Goal: Information Seeking & Learning: Learn about a topic

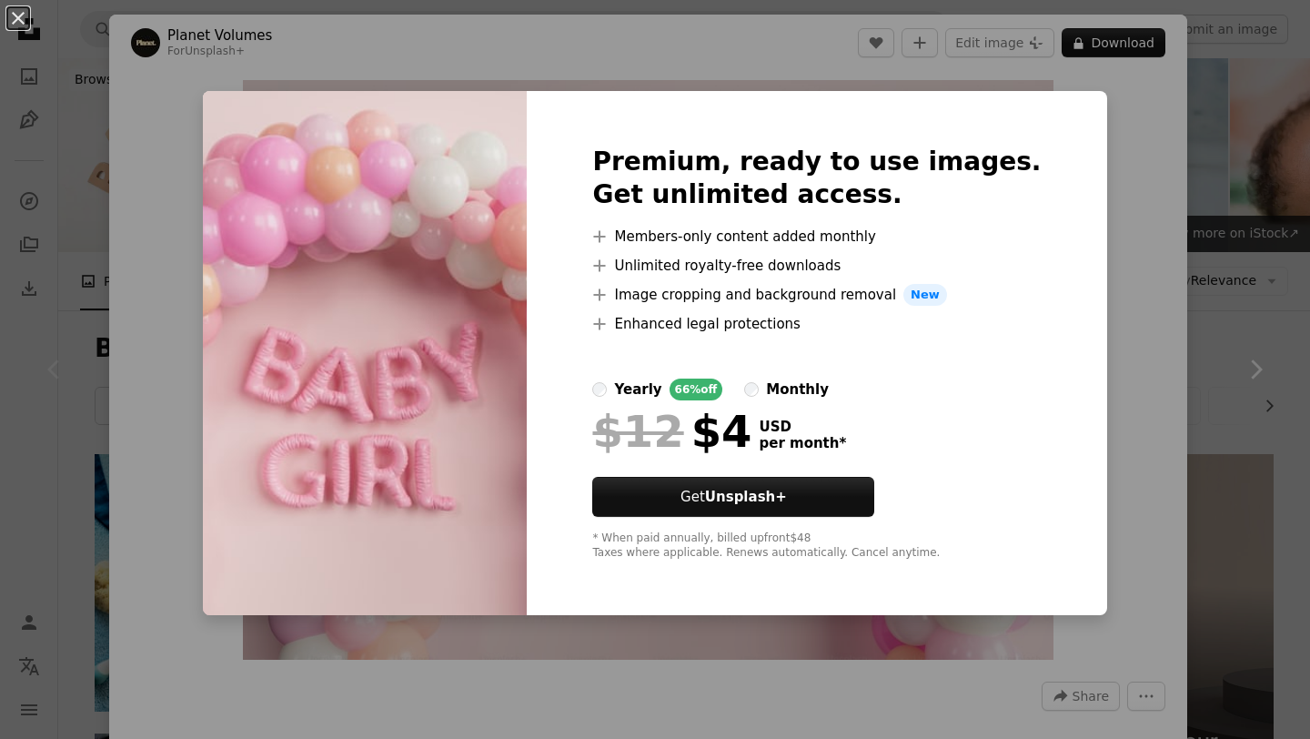
scroll to position [1727, 0]
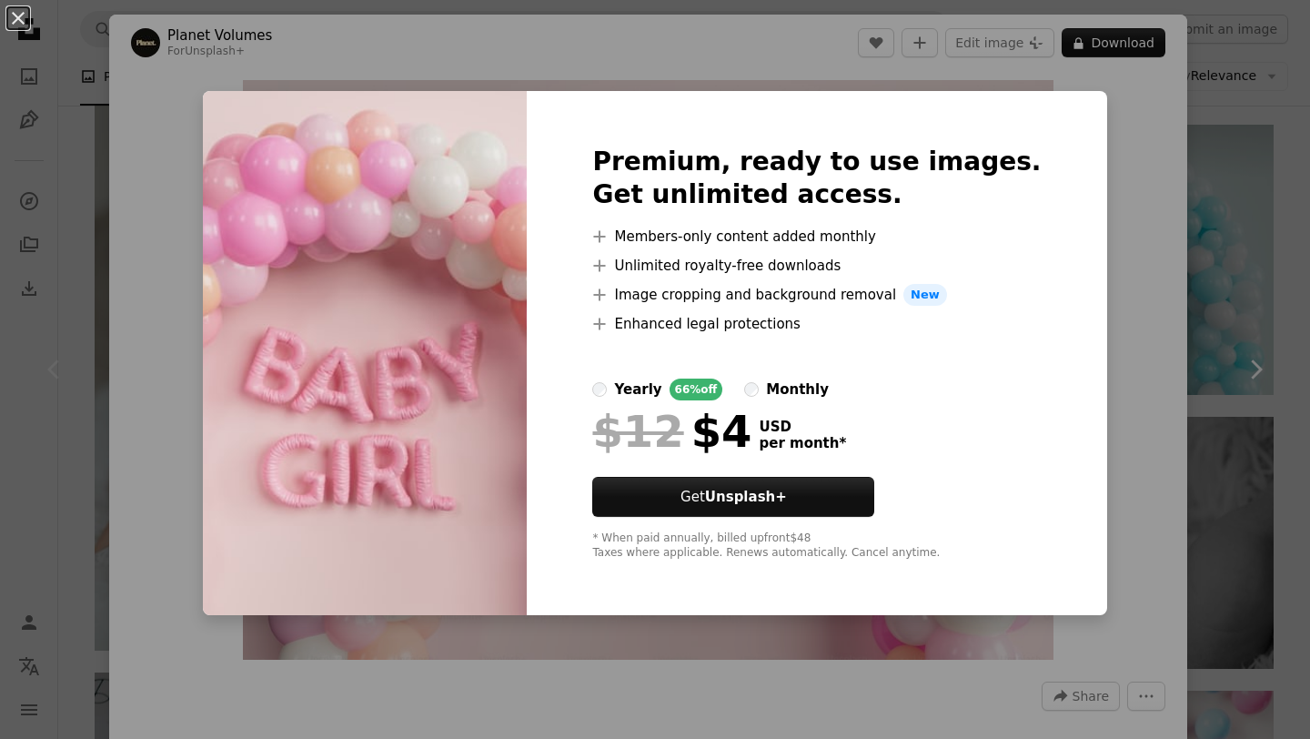
click at [1269, 197] on div "An X shape Premium, ready to use images. Get unlimited access. A plus sign Memb…" at bounding box center [655, 369] width 1310 height 739
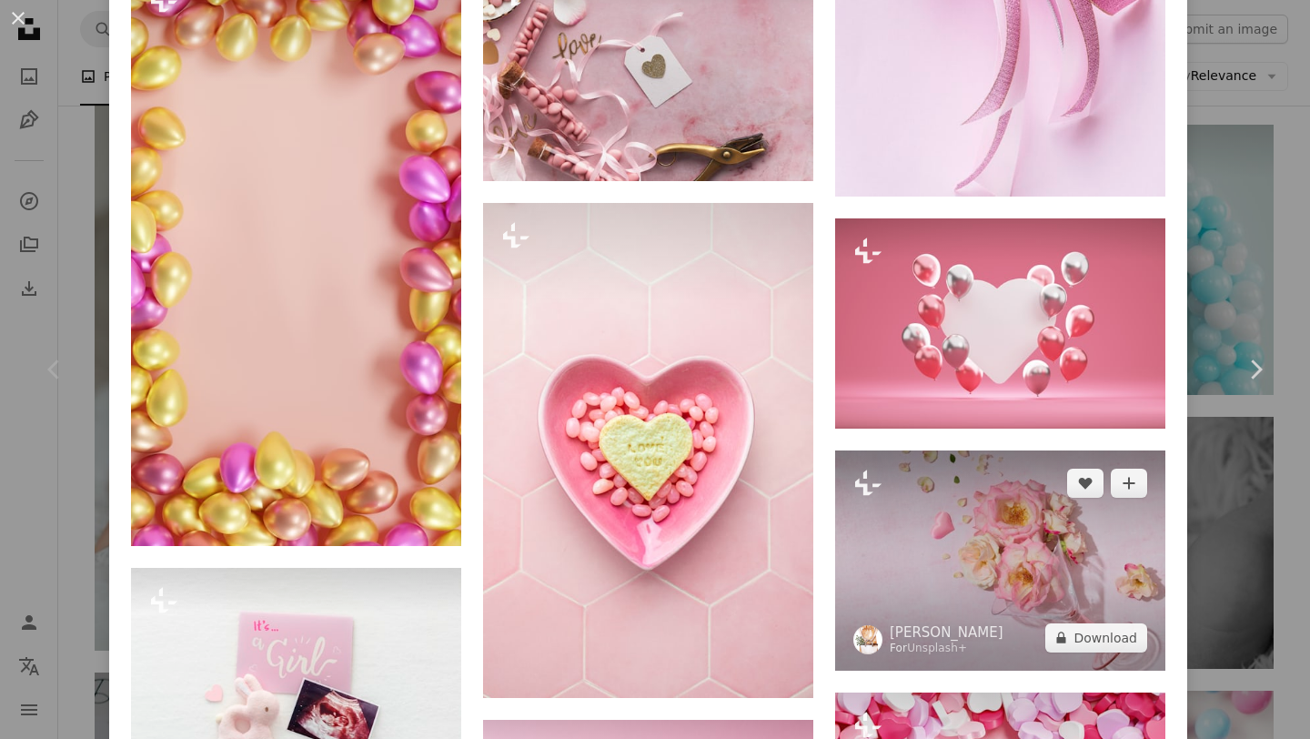
scroll to position [2170, 0]
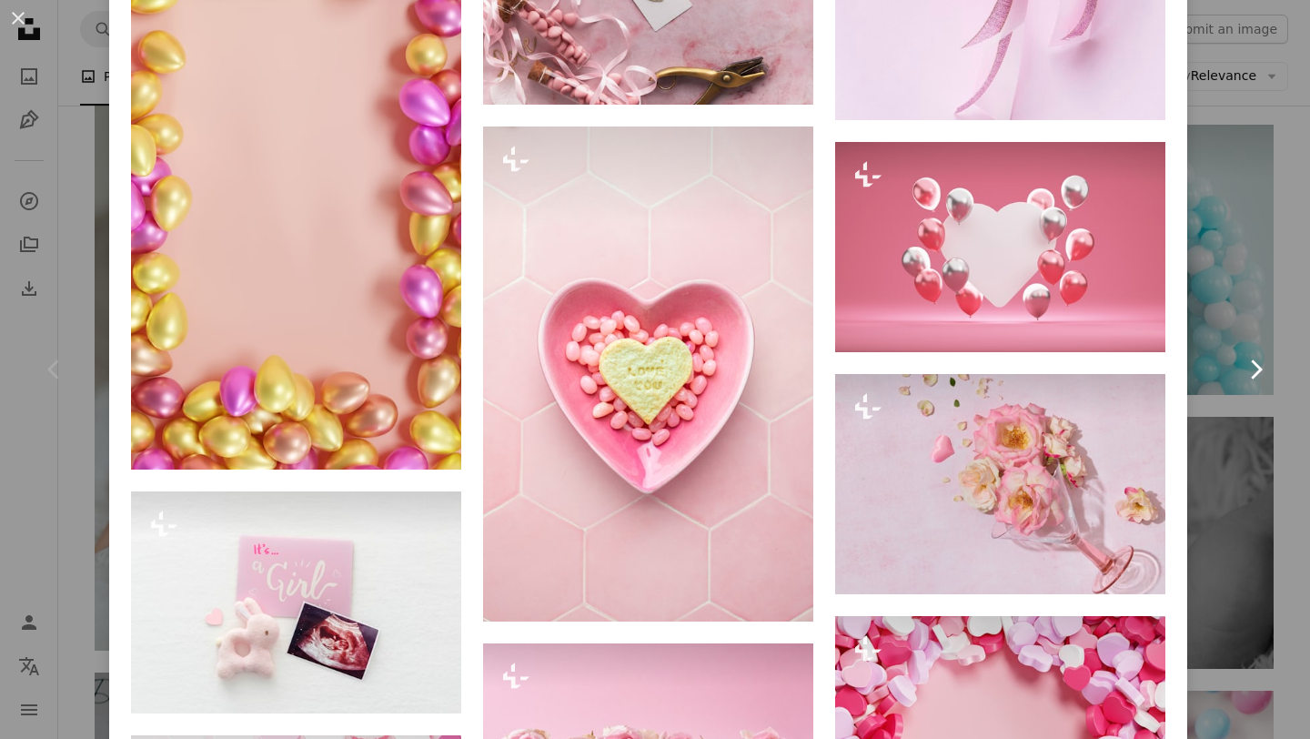
click at [1282, 417] on link "Chevron right" at bounding box center [1255, 369] width 109 height 175
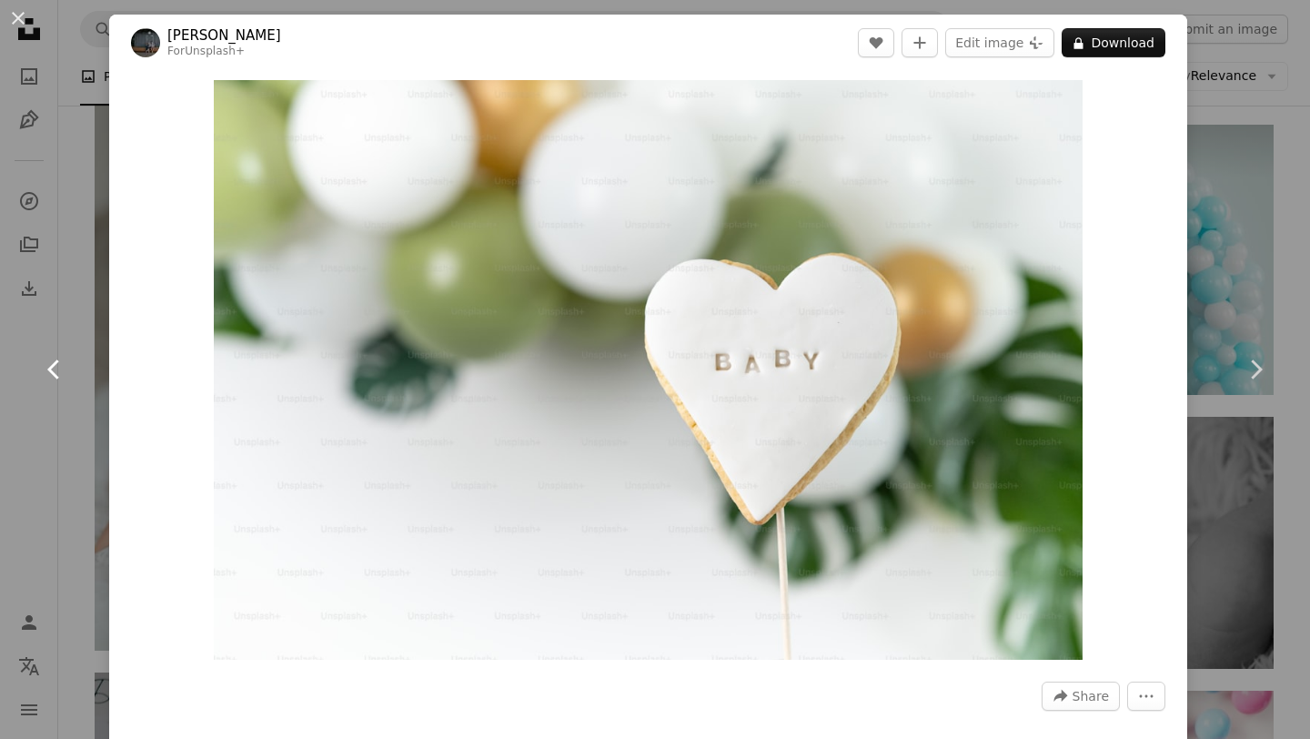
click at [38, 429] on link "Chevron left" at bounding box center [54, 369] width 109 height 175
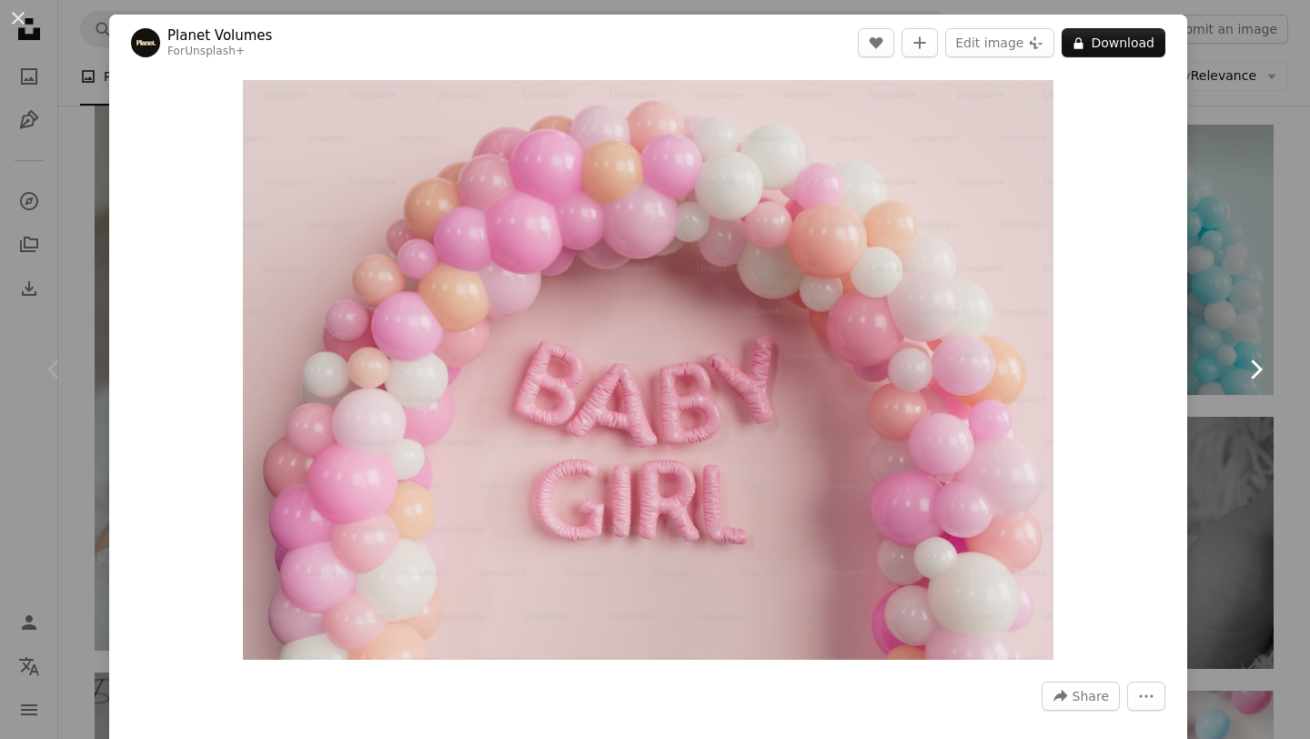
click at [1247, 369] on icon "Chevron right" at bounding box center [1255, 369] width 29 height 29
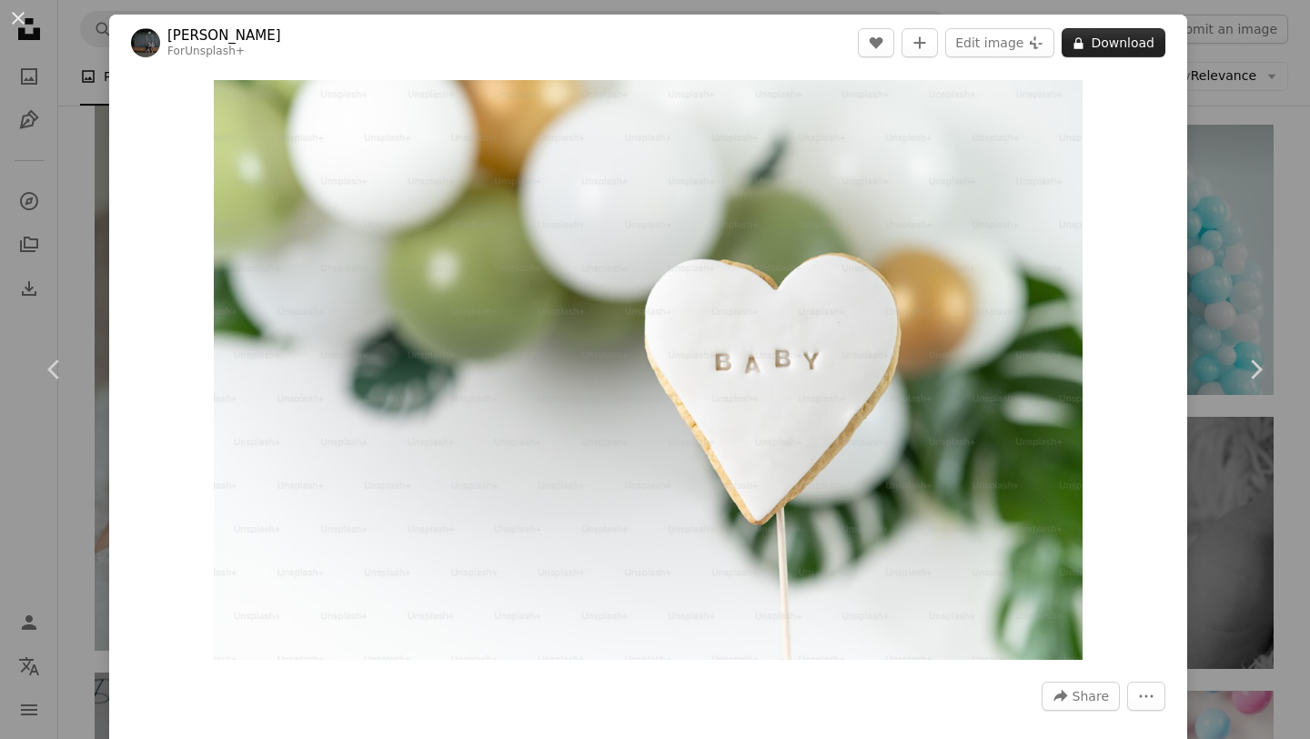
click at [1134, 39] on button "A lock Download" at bounding box center [1114, 42] width 104 height 29
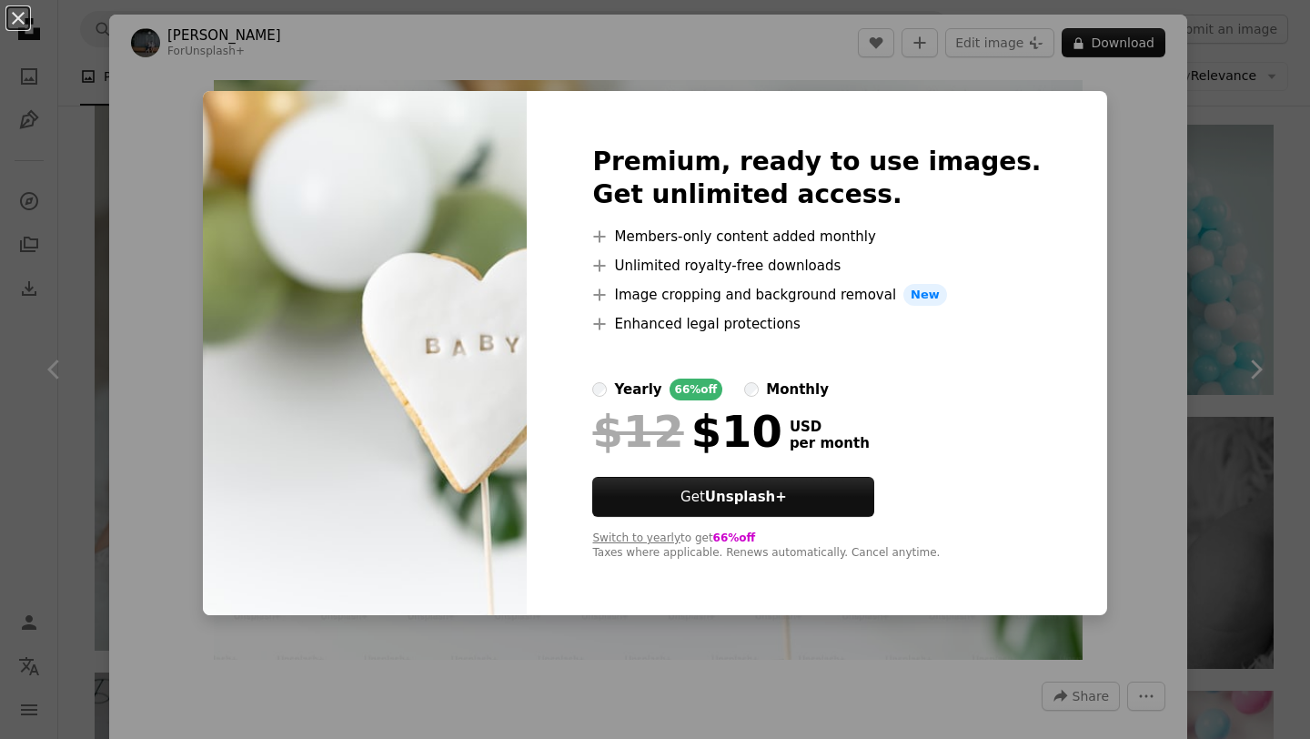
click at [1179, 381] on div "An X shape Premium, ready to use images. Get unlimited access. A plus sign Memb…" at bounding box center [655, 369] width 1310 height 739
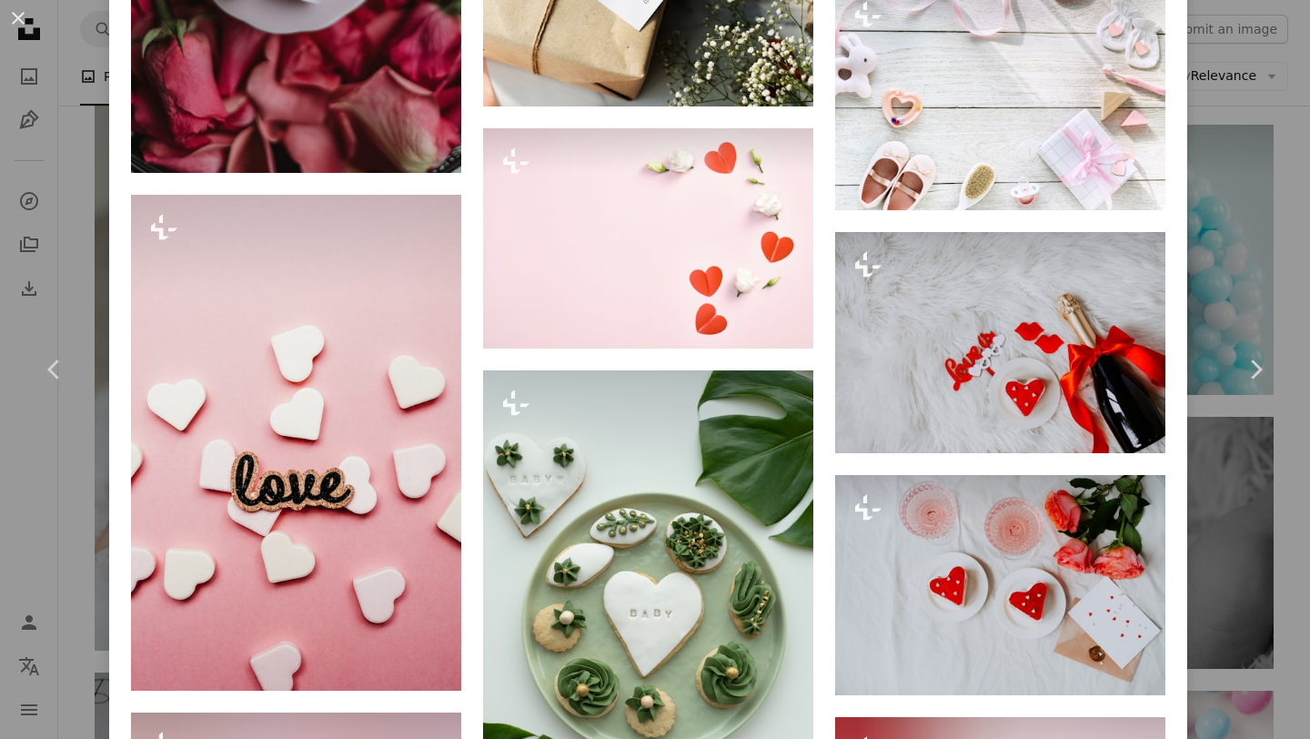
scroll to position [3817, 0]
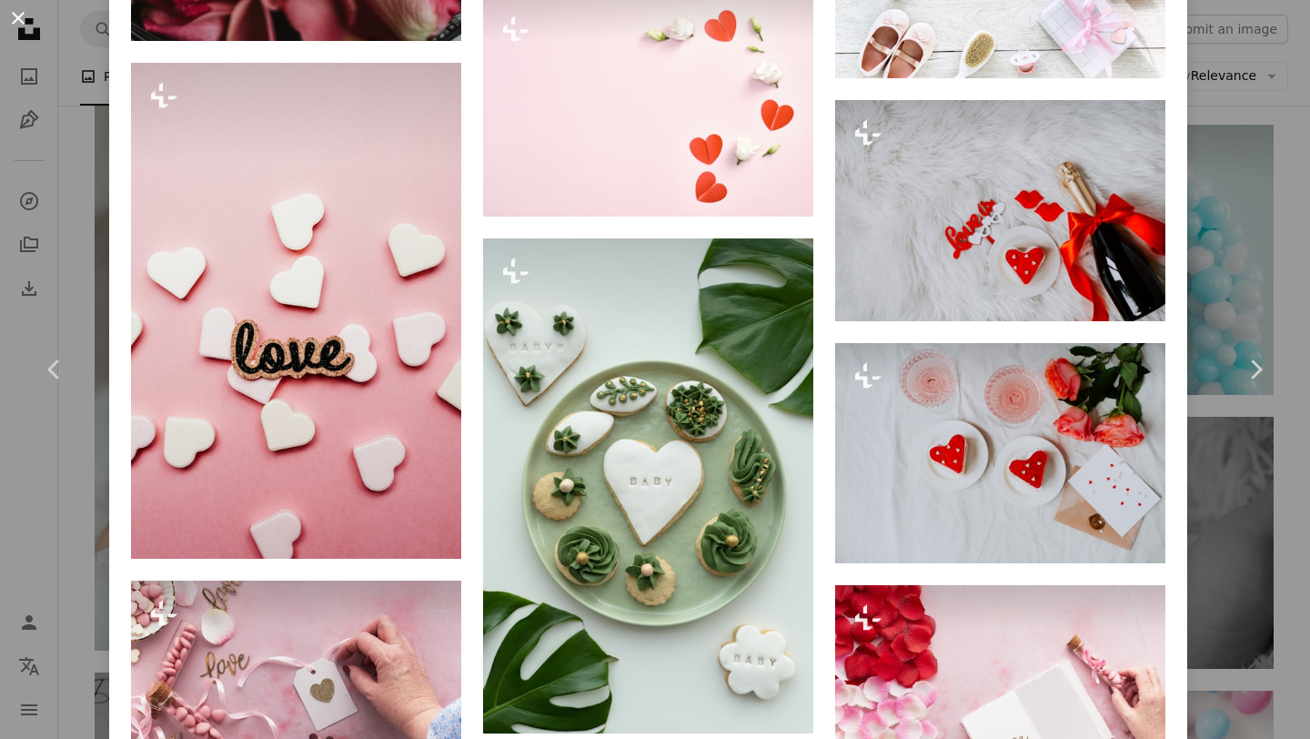
click at [25, 22] on button "An X shape" at bounding box center [18, 18] width 22 height 22
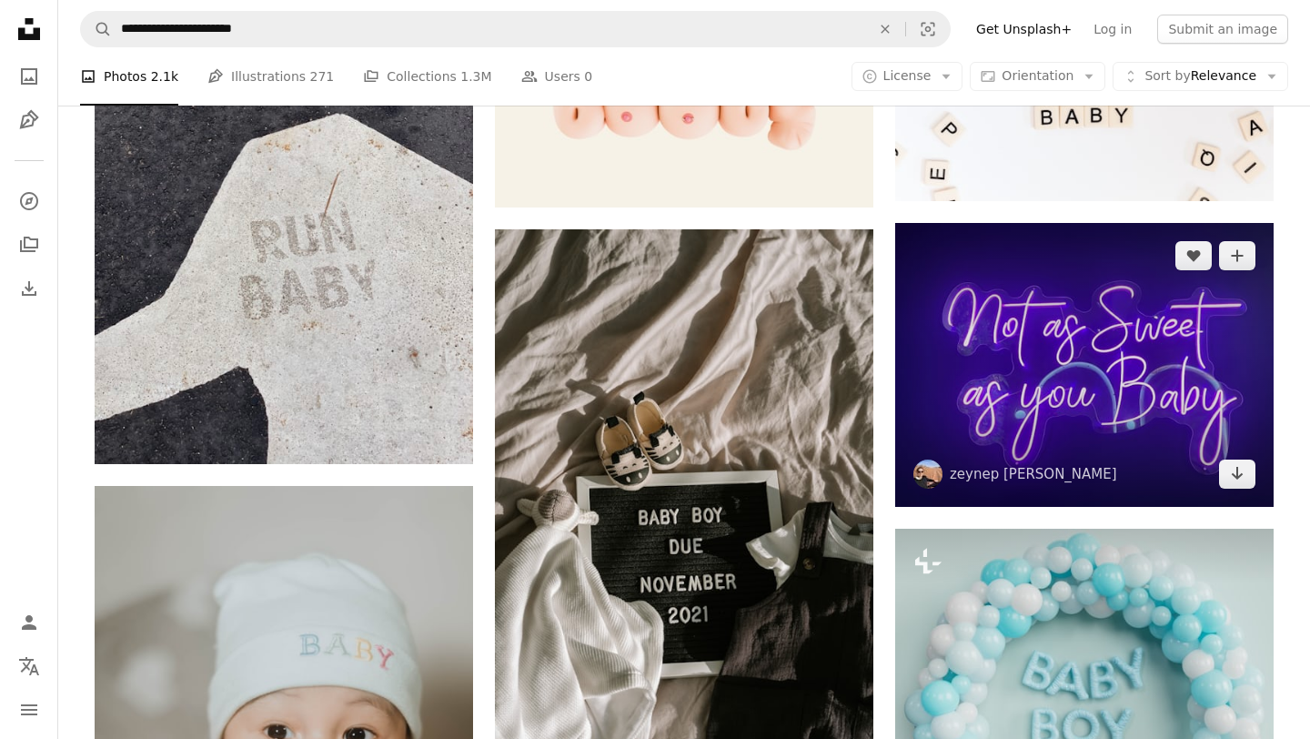
scroll to position [1547, 0]
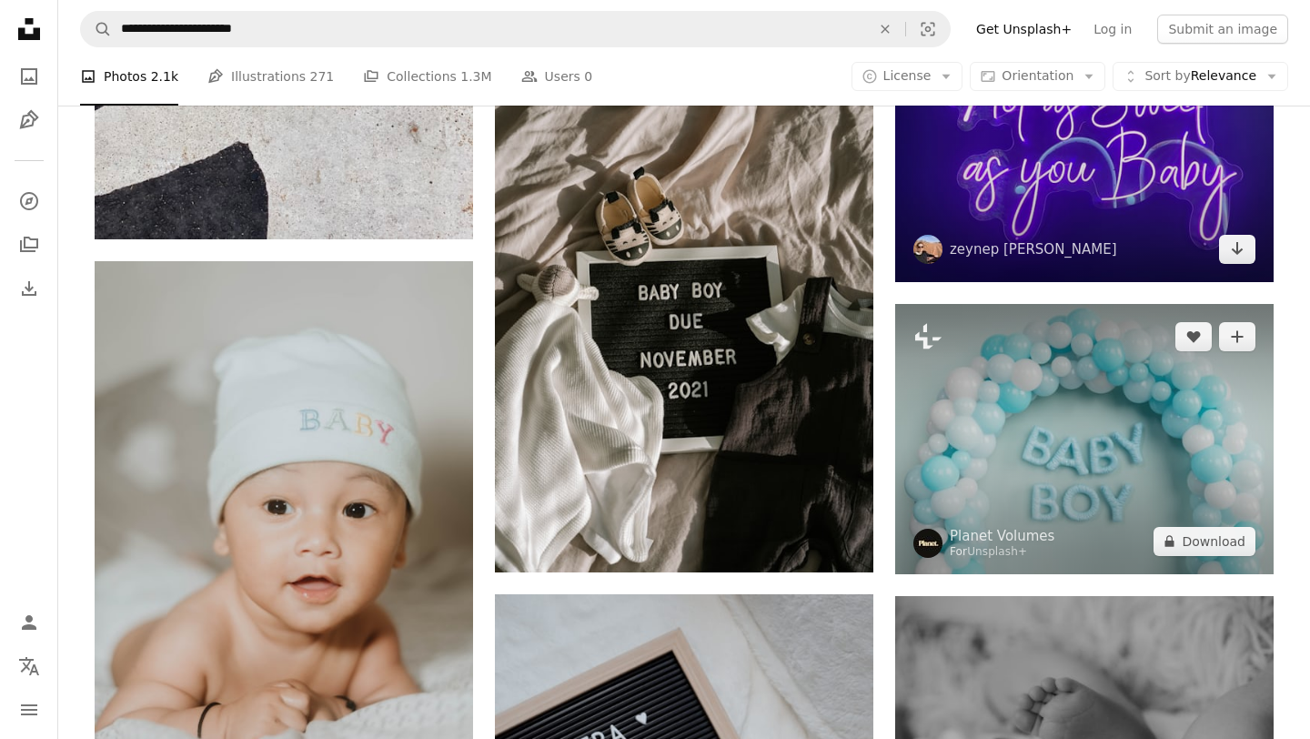
click at [1074, 454] on img at bounding box center [1084, 439] width 378 height 270
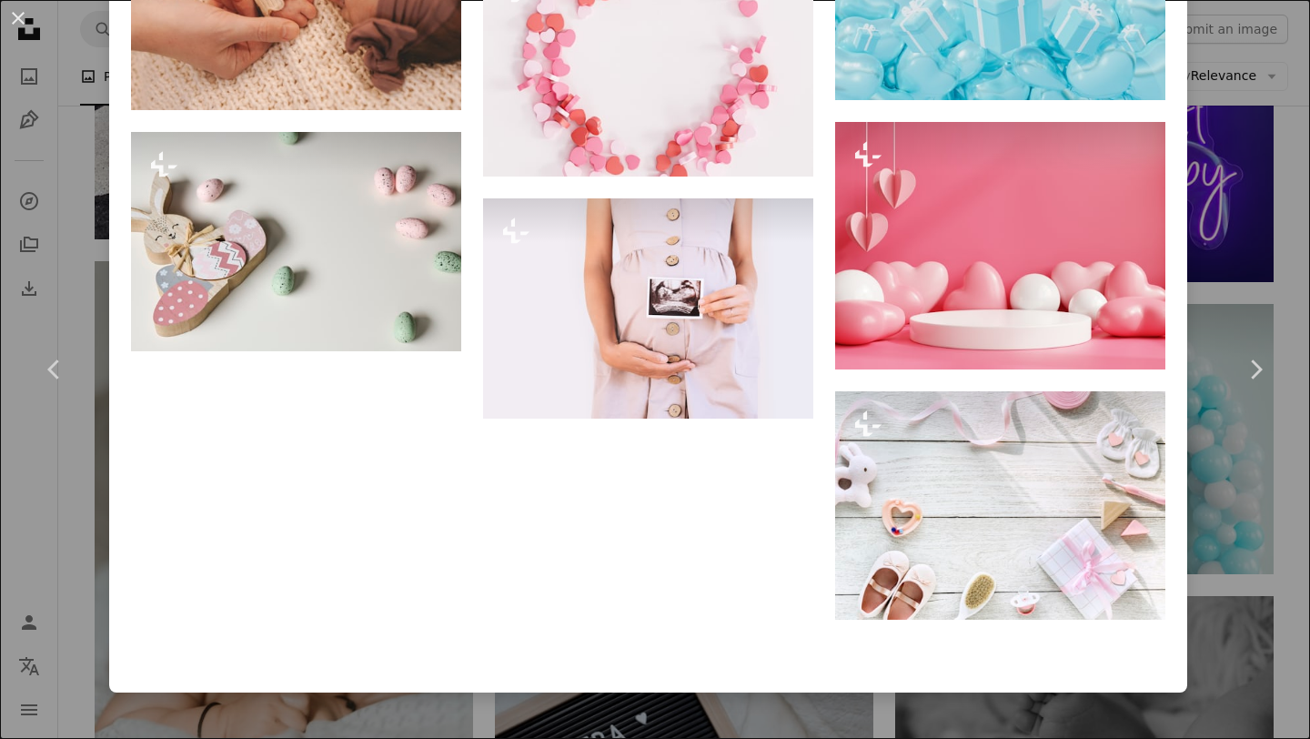
scroll to position [6819, 0]
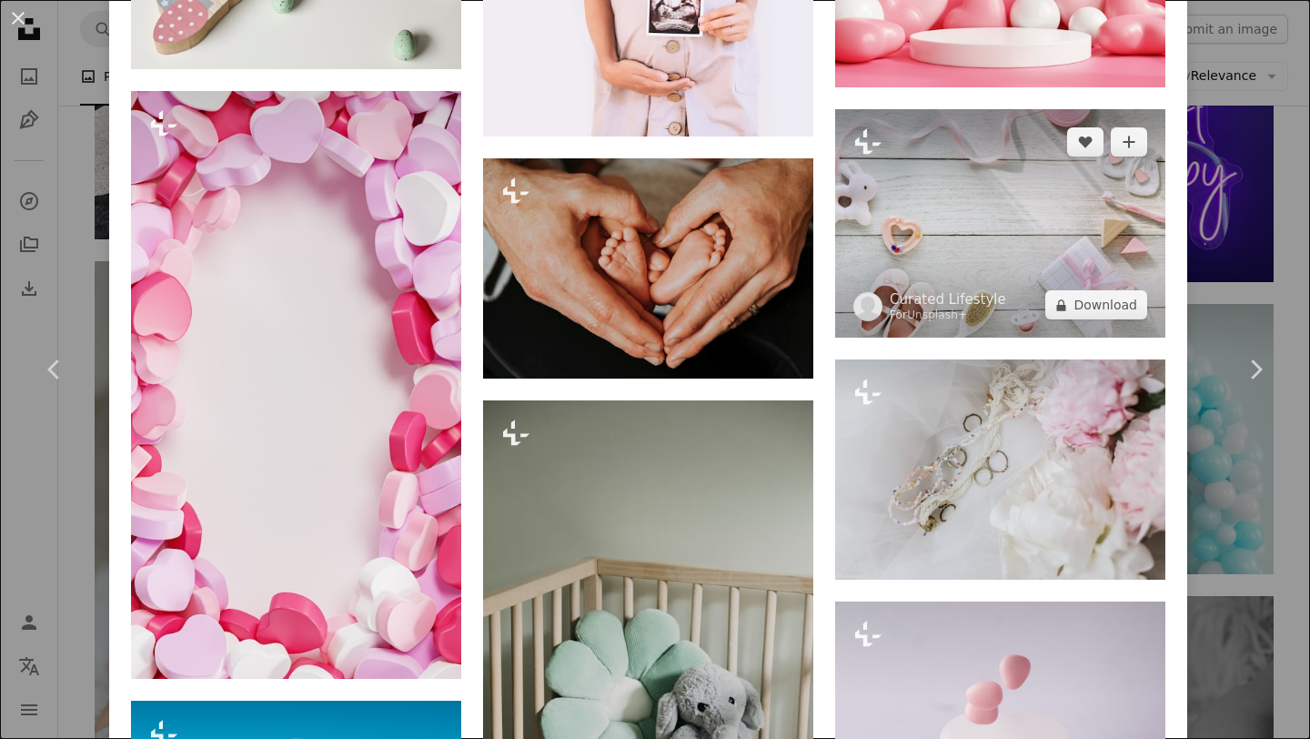
click at [955, 247] on img at bounding box center [1000, 223] width 330 height 228
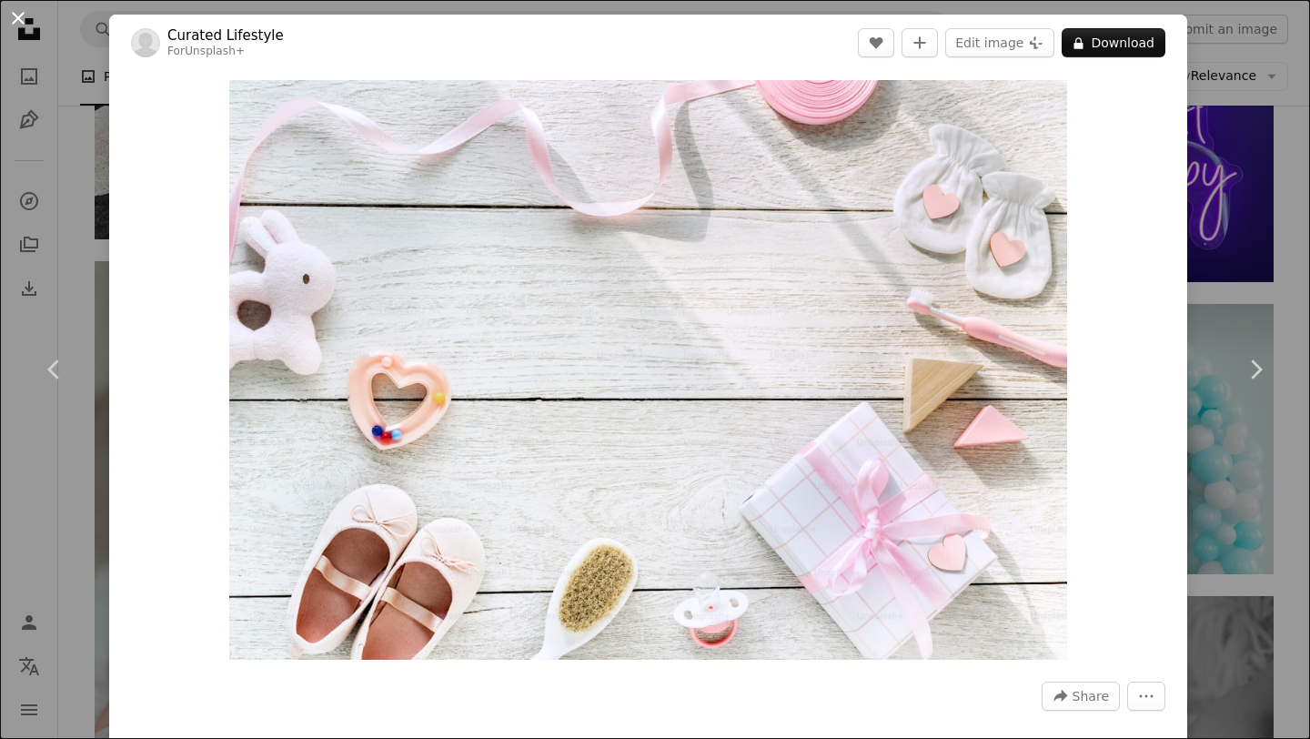
click at [12, 19] on button "An X shape" at bounding box center [18, 18] width 22 height 22
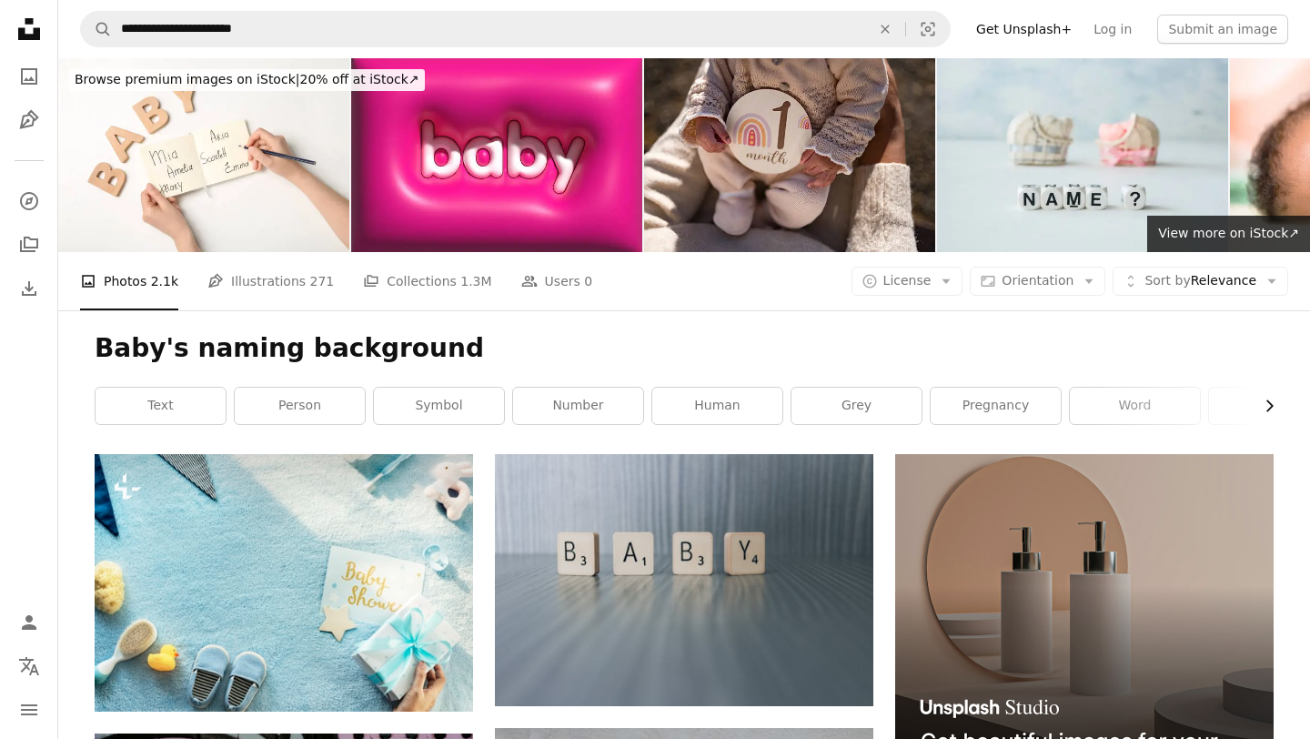
click at [1273, 401] on icon "Chevron right" at bounding box center [1269, 406] width 18 height 18
click at [589, 411] on link "grey" at bounding box center [584, 406] width 130 height 36
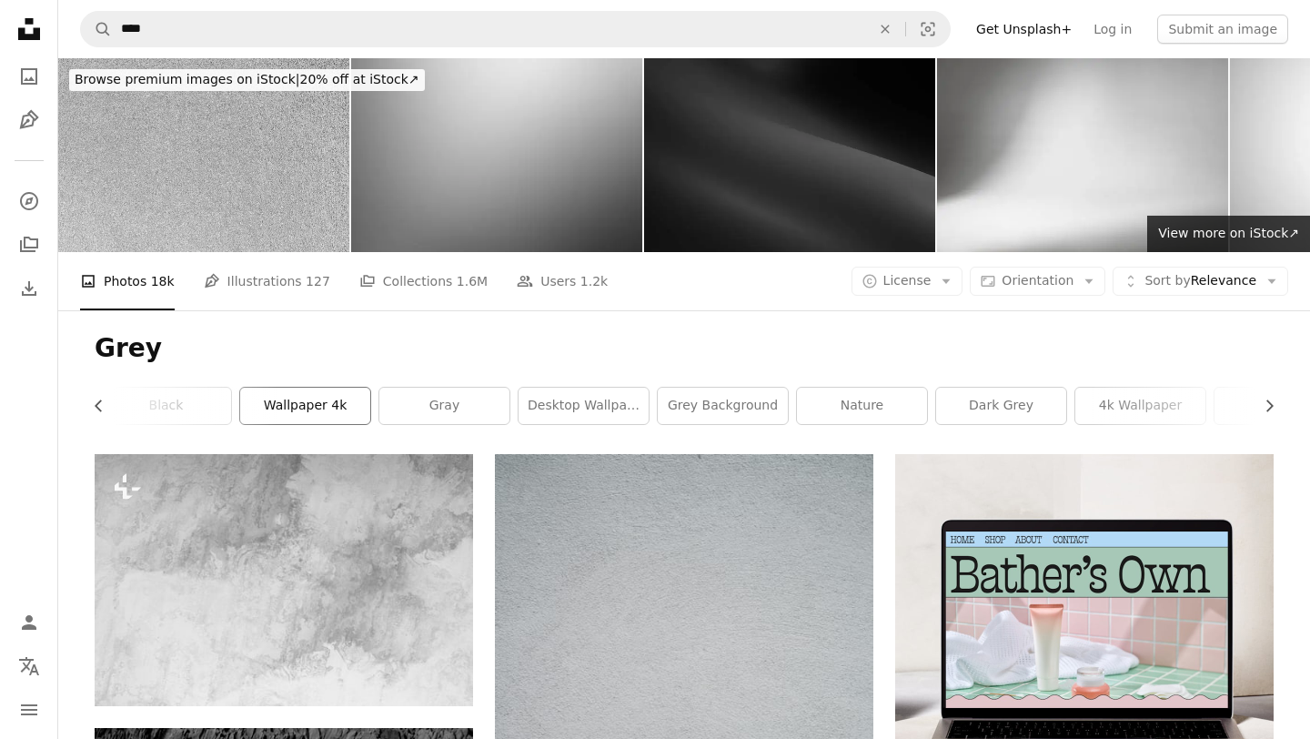
click at [291, 398] on link "wallpaper 4k" at bounding box center [305, 406] width 130 height 36
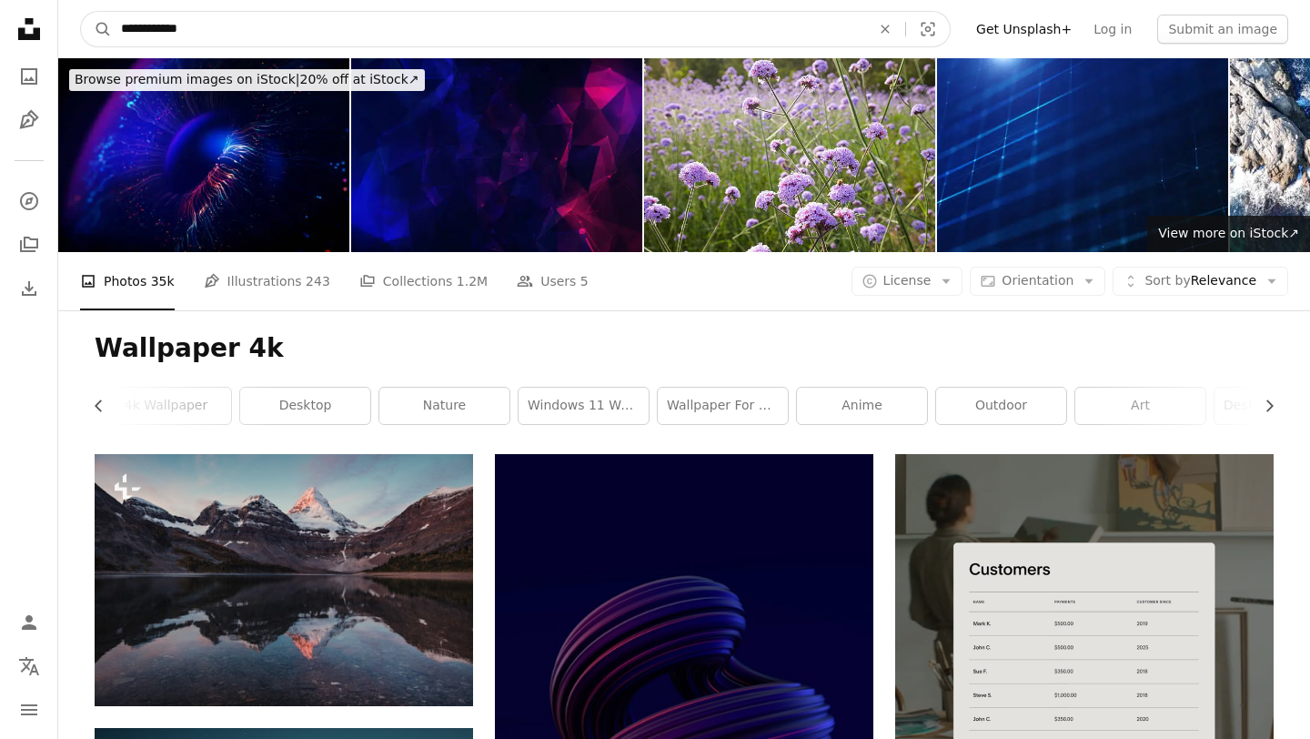
drag, startPoint x: 196, startPoint y: 24, endPoint x: 76, endPoint y: 38, distance: 121.0
click at [76, 38] on nav "**********" at bounding box center [684, 29] width 1252 height 58
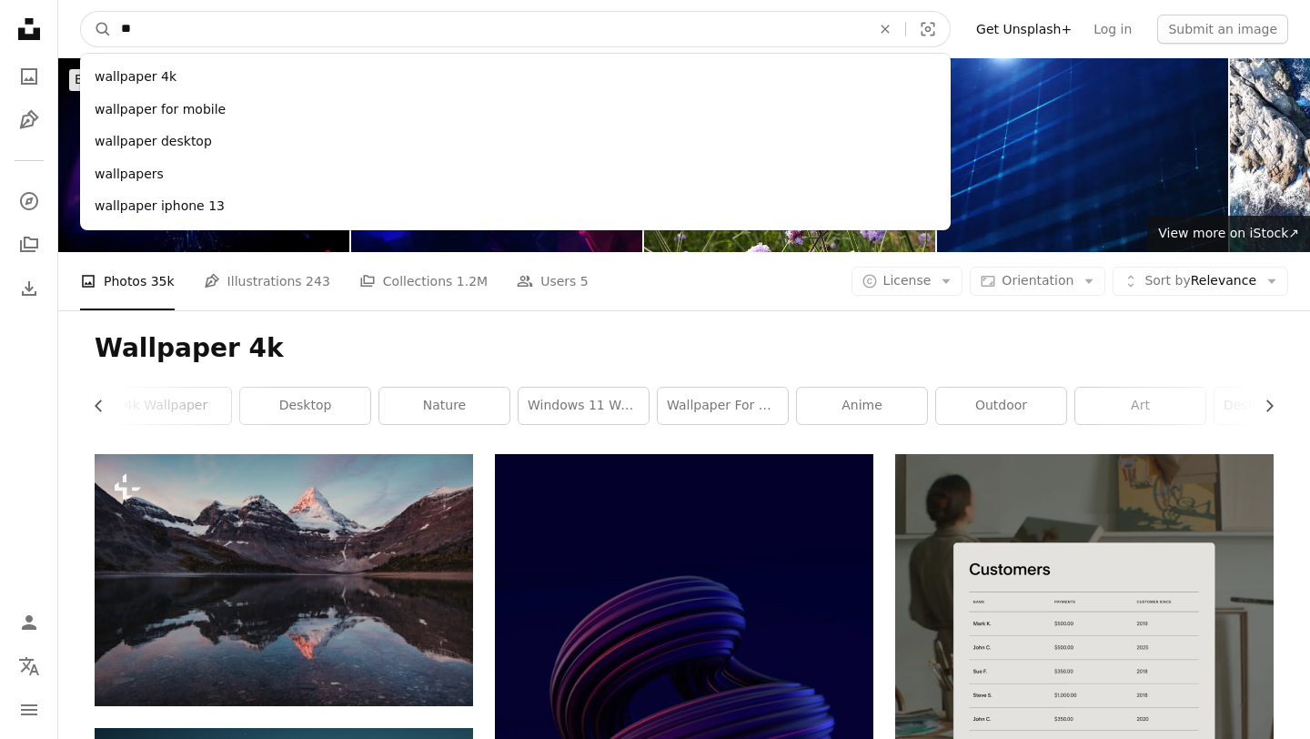
type input "*"
type input "****"
click button "A magnifying glass" at bounding box center [96, 29] width 31 height 35
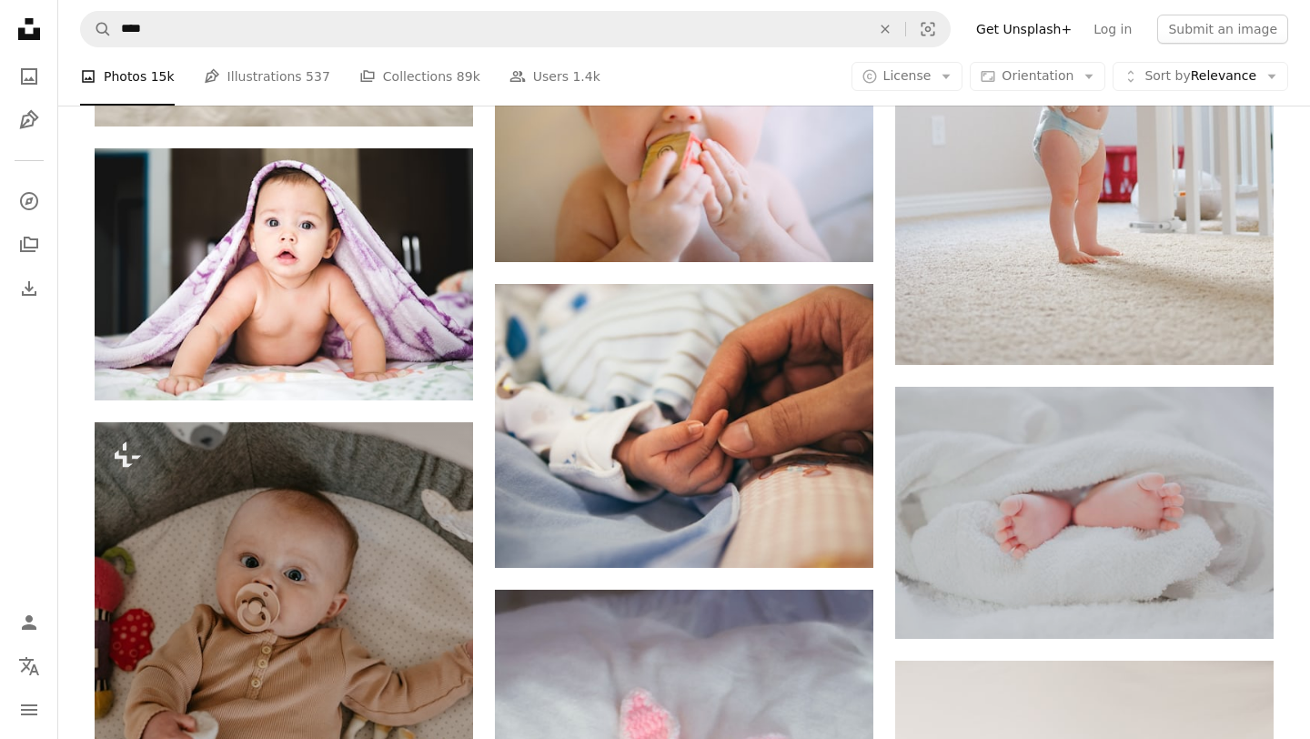
scroll to position [821, 0]
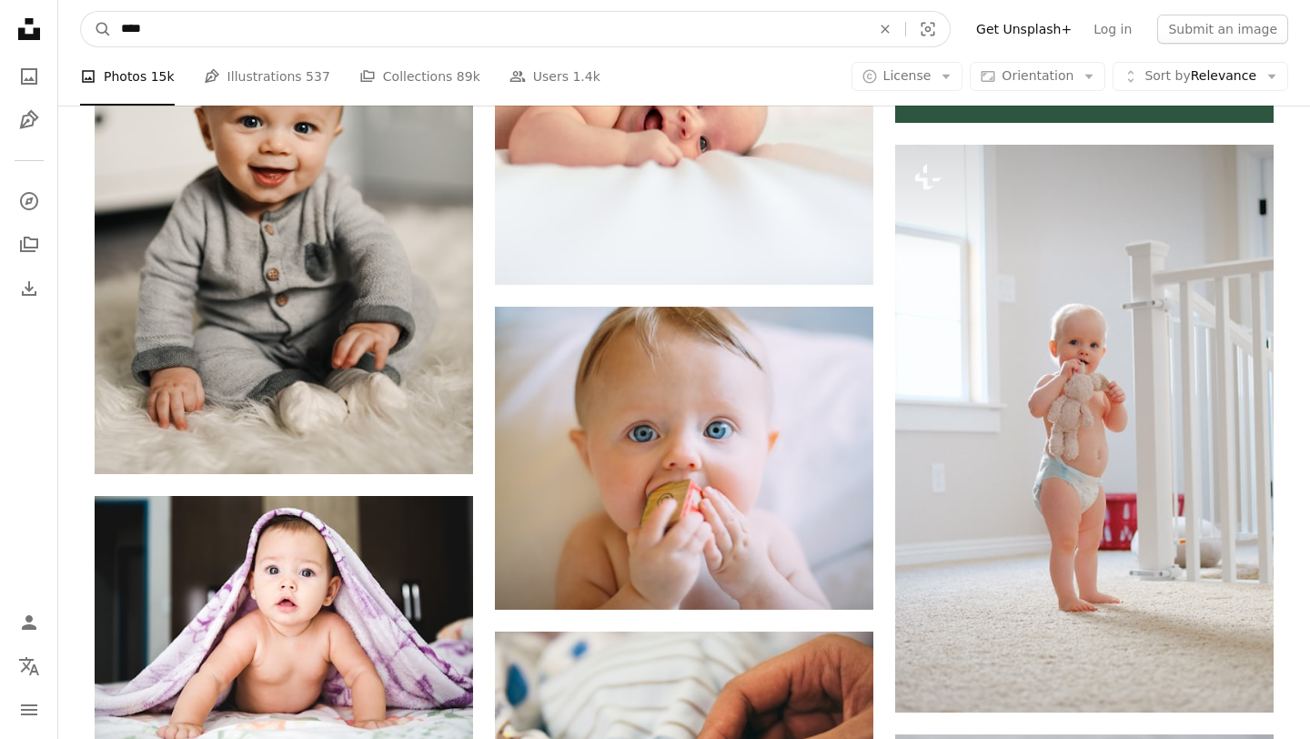
click at [215, 34] on input "****" at bounding box center [488, 29] width 753 height 35
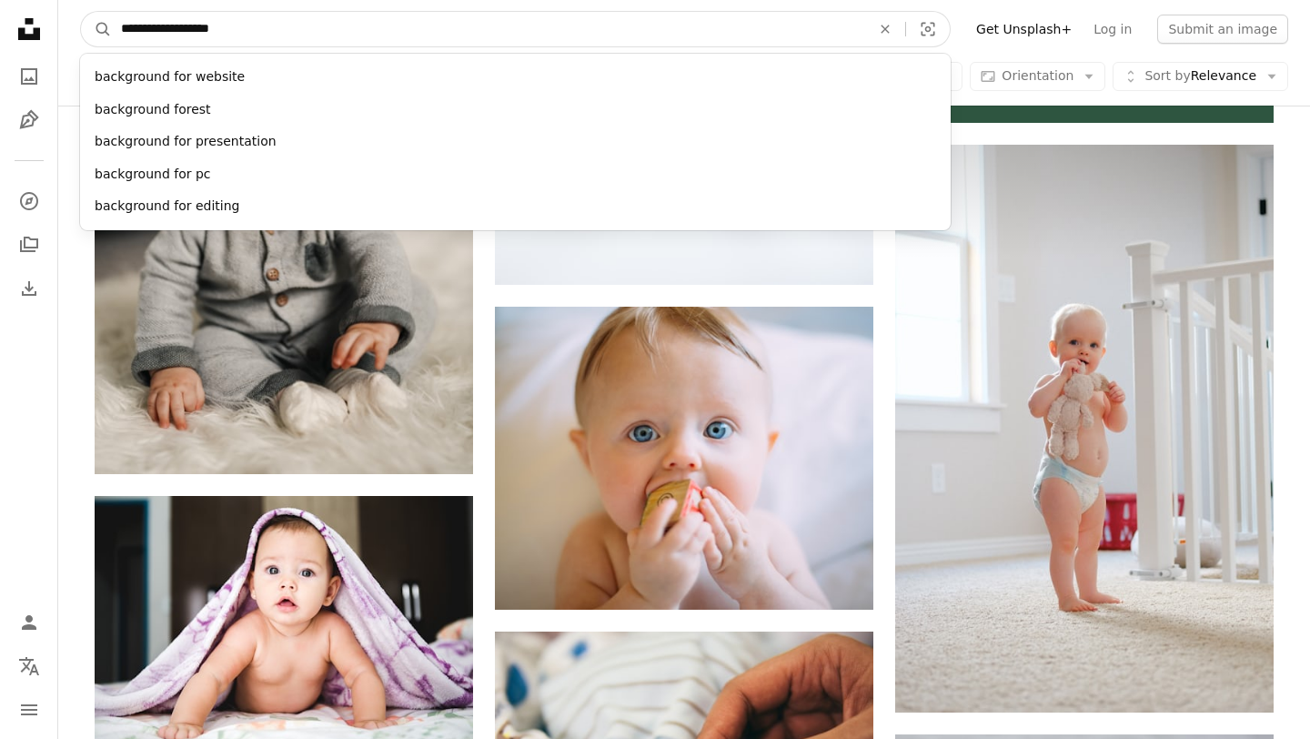
type input "**********"
click at [81, 12] on button "A magnifying glass" at bounding box center [96, 29] width 31 height 35
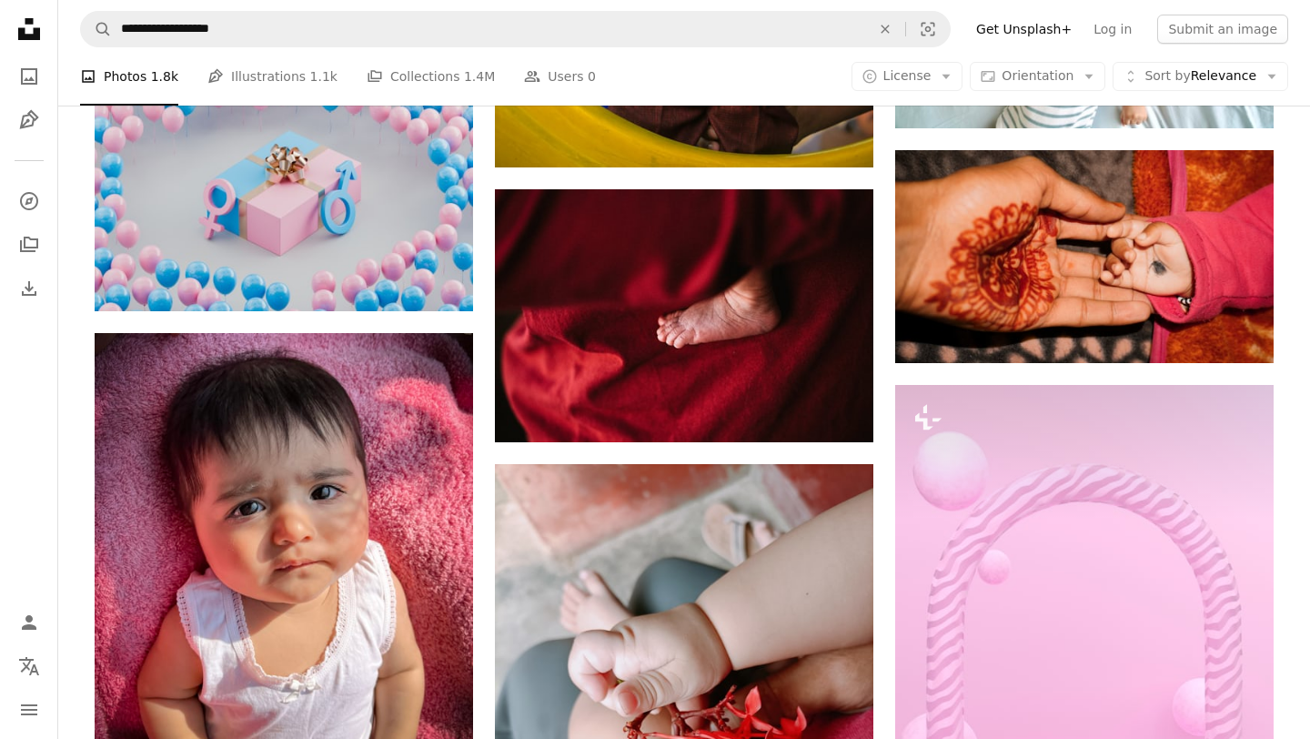
scroll to position [1092, 0]
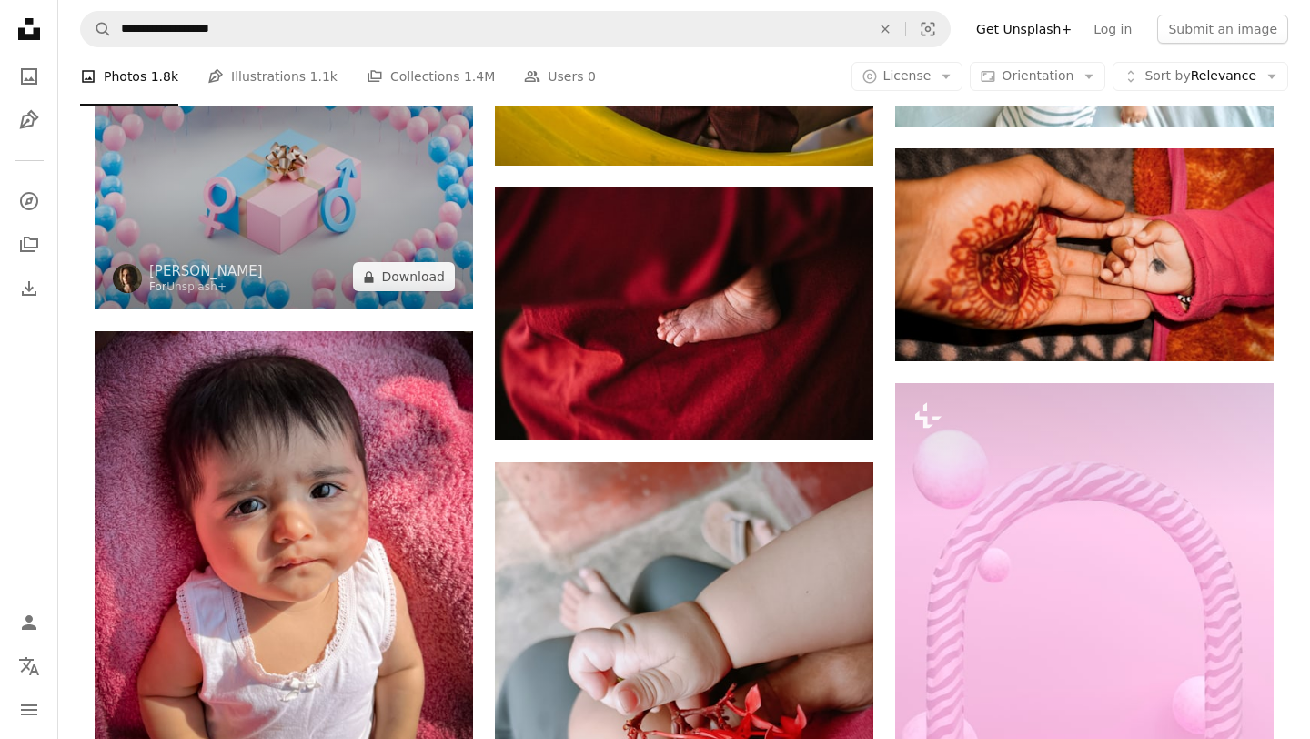
click at [418, 227] on img at bounding box center [284, 183] width 378 height 252
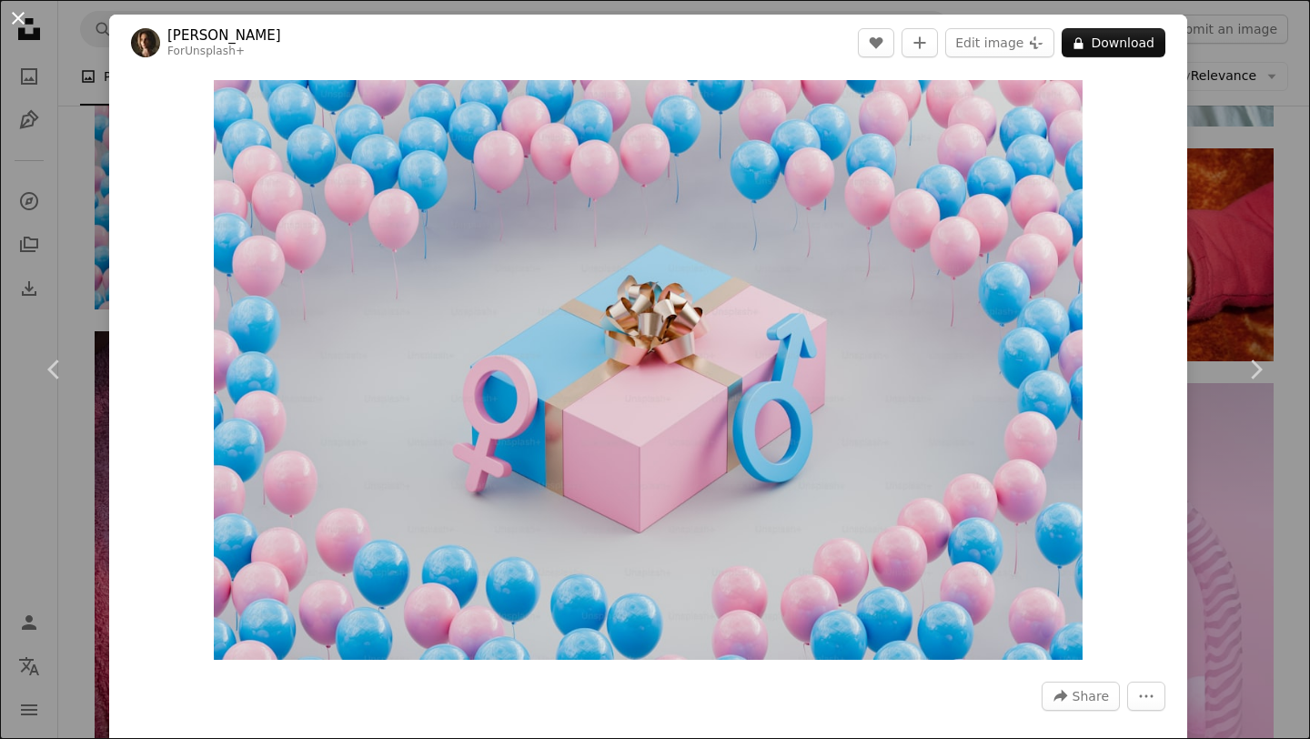
click at [22, 16] on button "An X shape" at bounding box center [18, 18] width 22 height 22
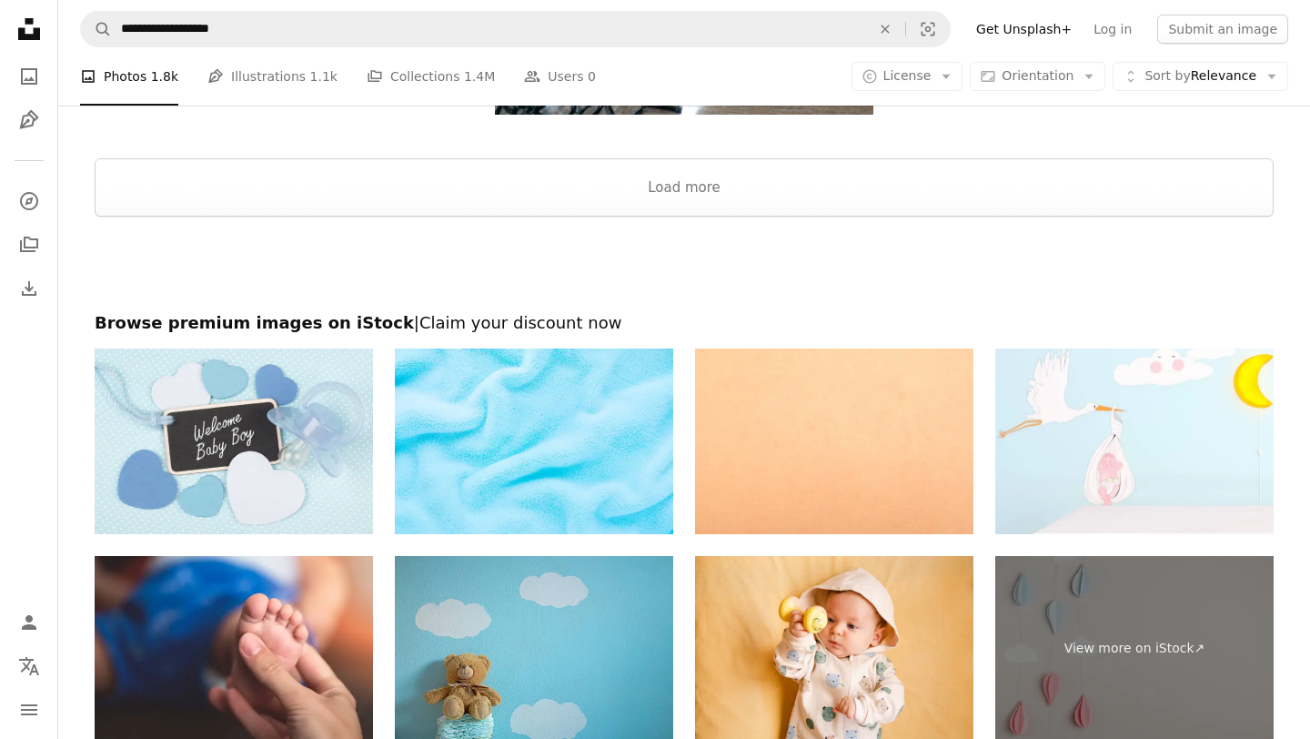
scroll to position [3883, 0]
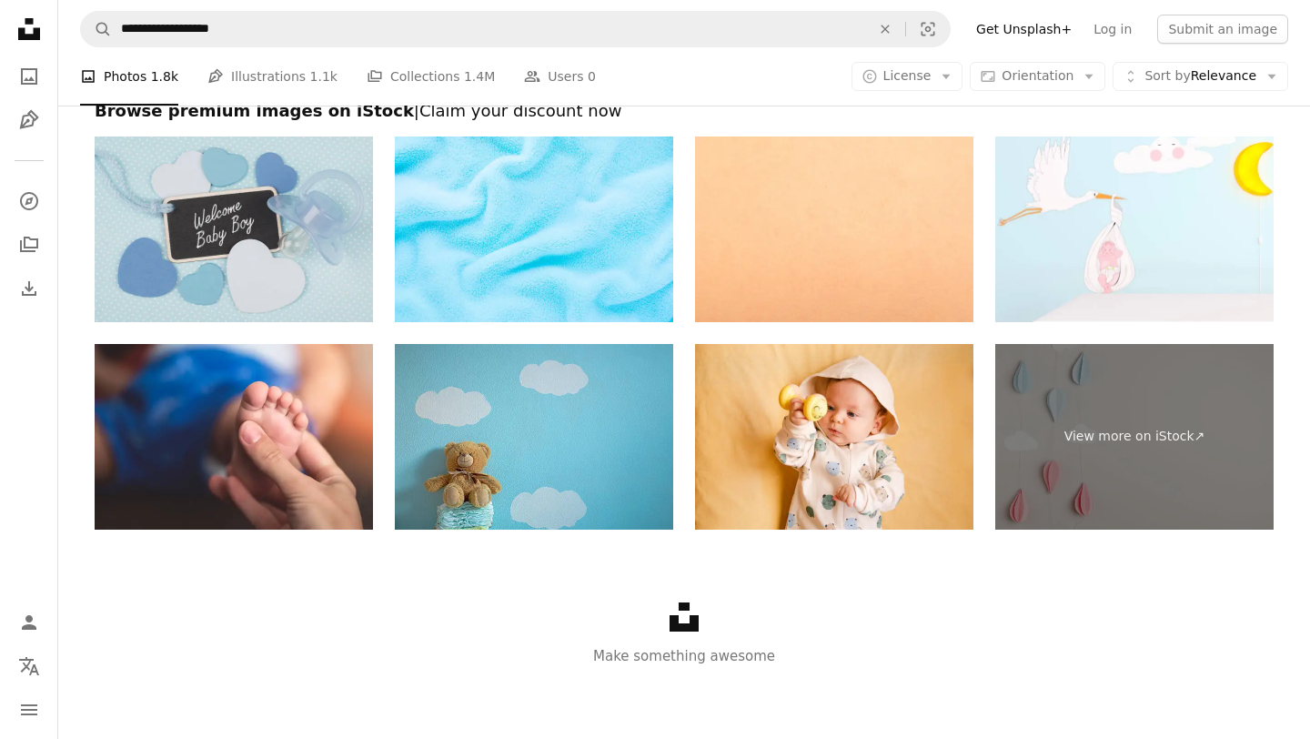
click at [201, 145] on img at bounding box center [234, 229] width 278 height 186
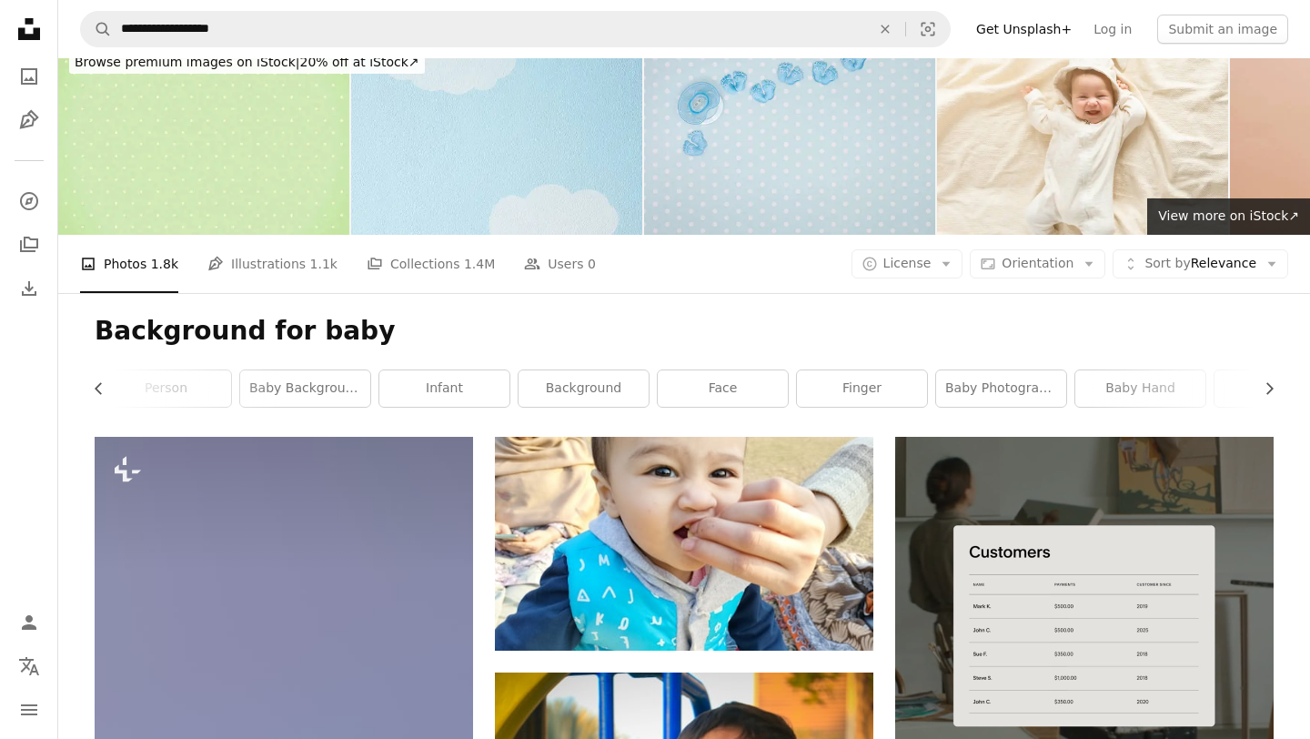
scroll to position [0, 0]
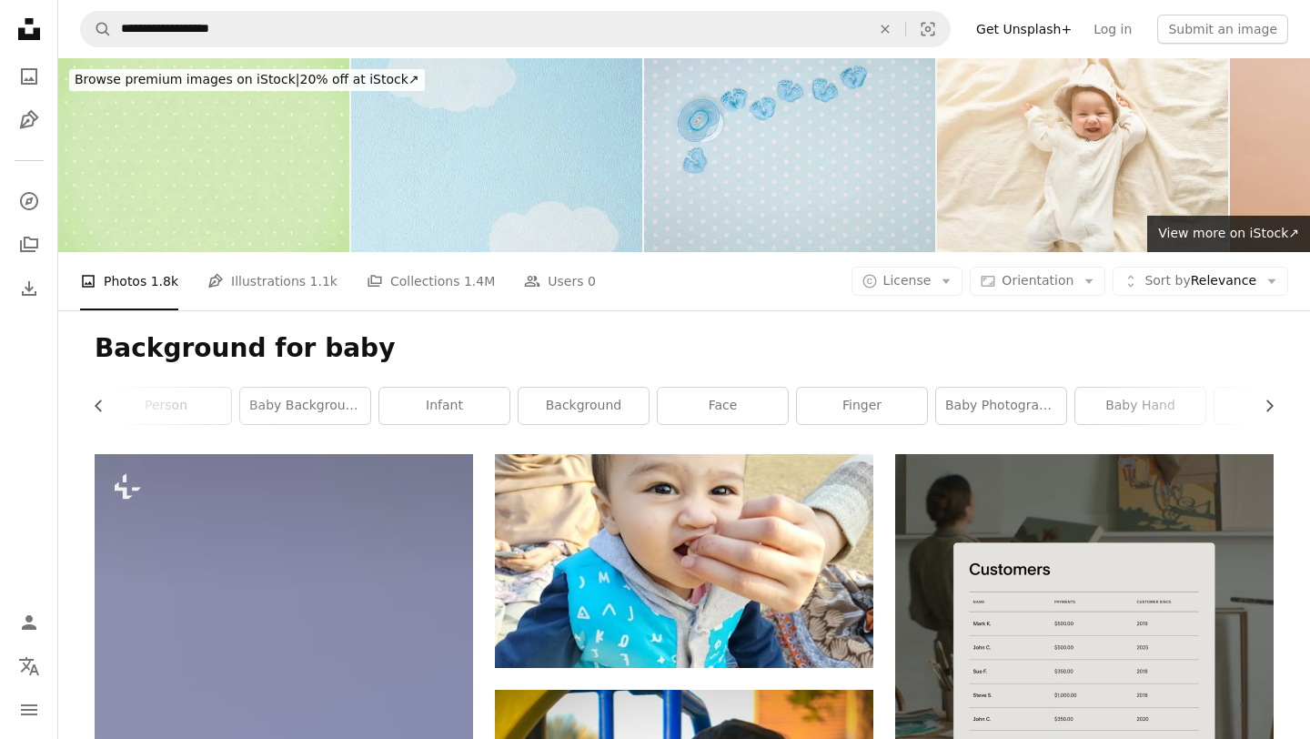
click at [32, 28] on icon "Unsplash logo Unsplash Home" at bounding box center [29, 29] width 36 height 36
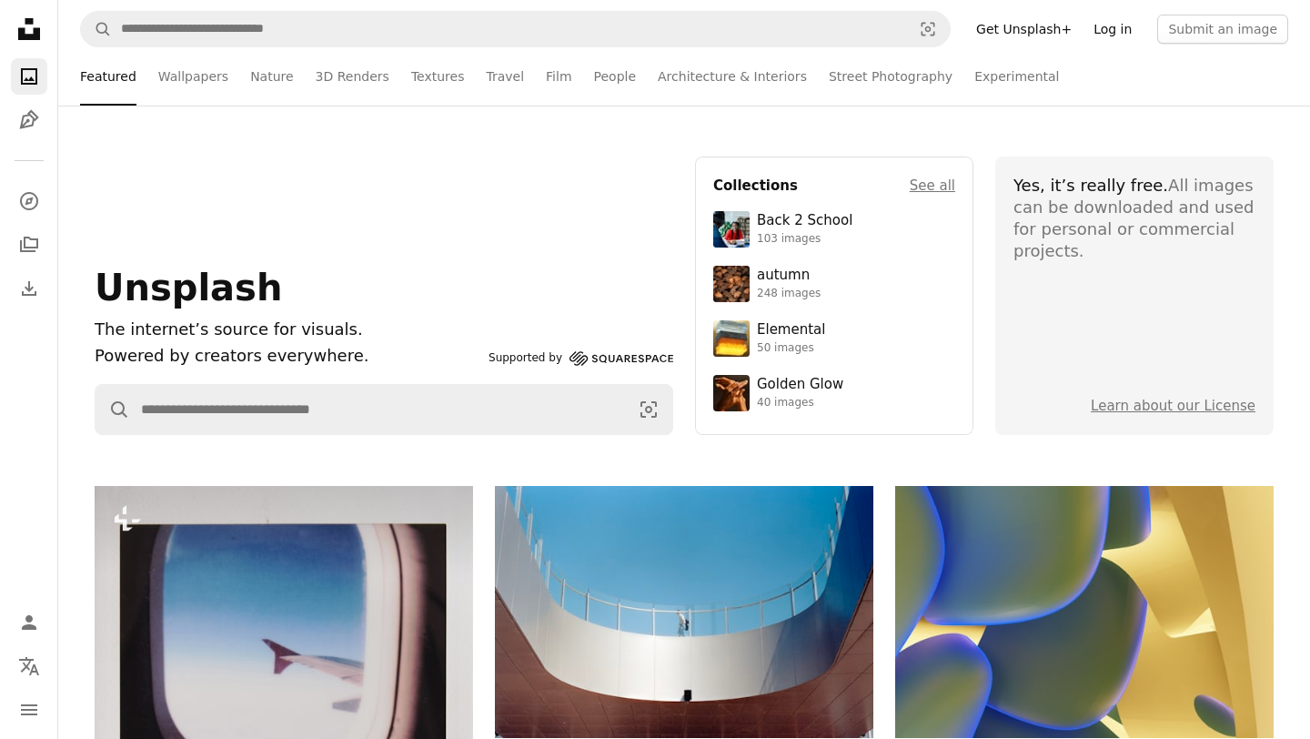
click at [1133, 27] on link "Log in" at bounding box center [1113, 29] width 60 height 29
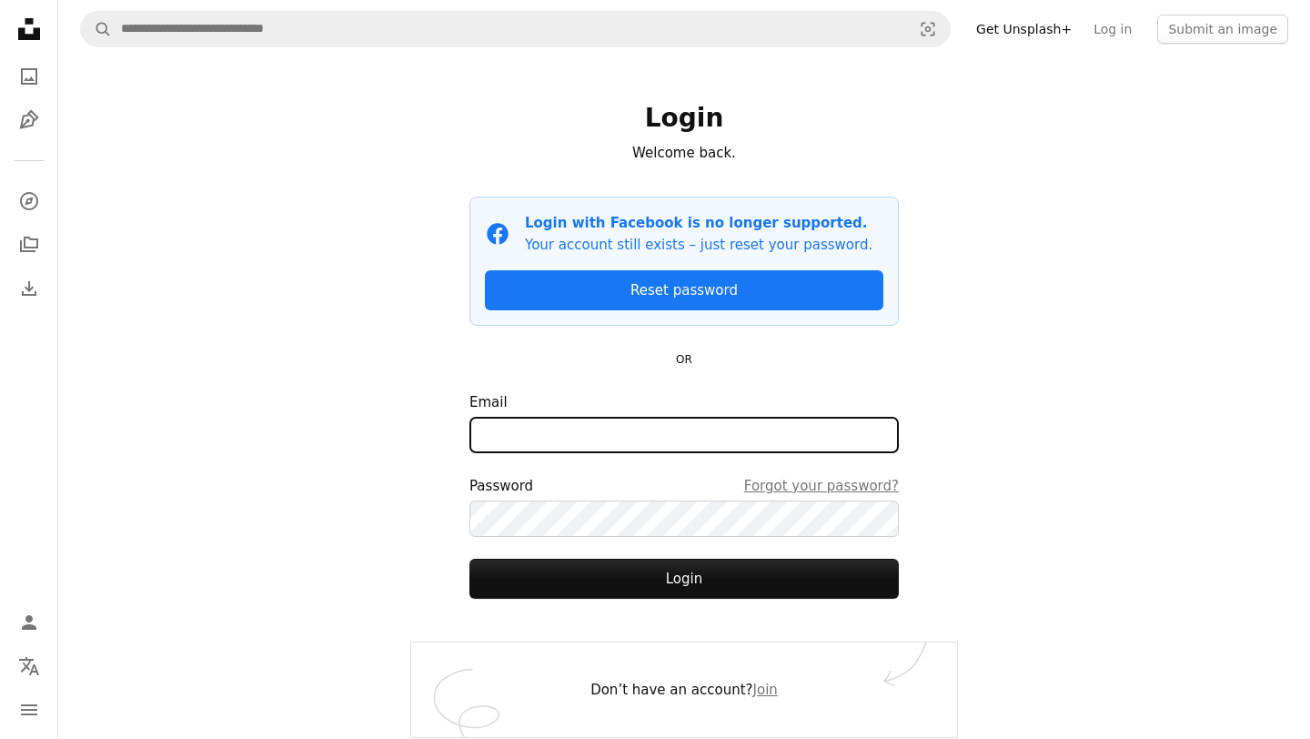
click at [720, 418] on input "Email" at bounding box center [683, 435] width 429 height 36
type input "**********"
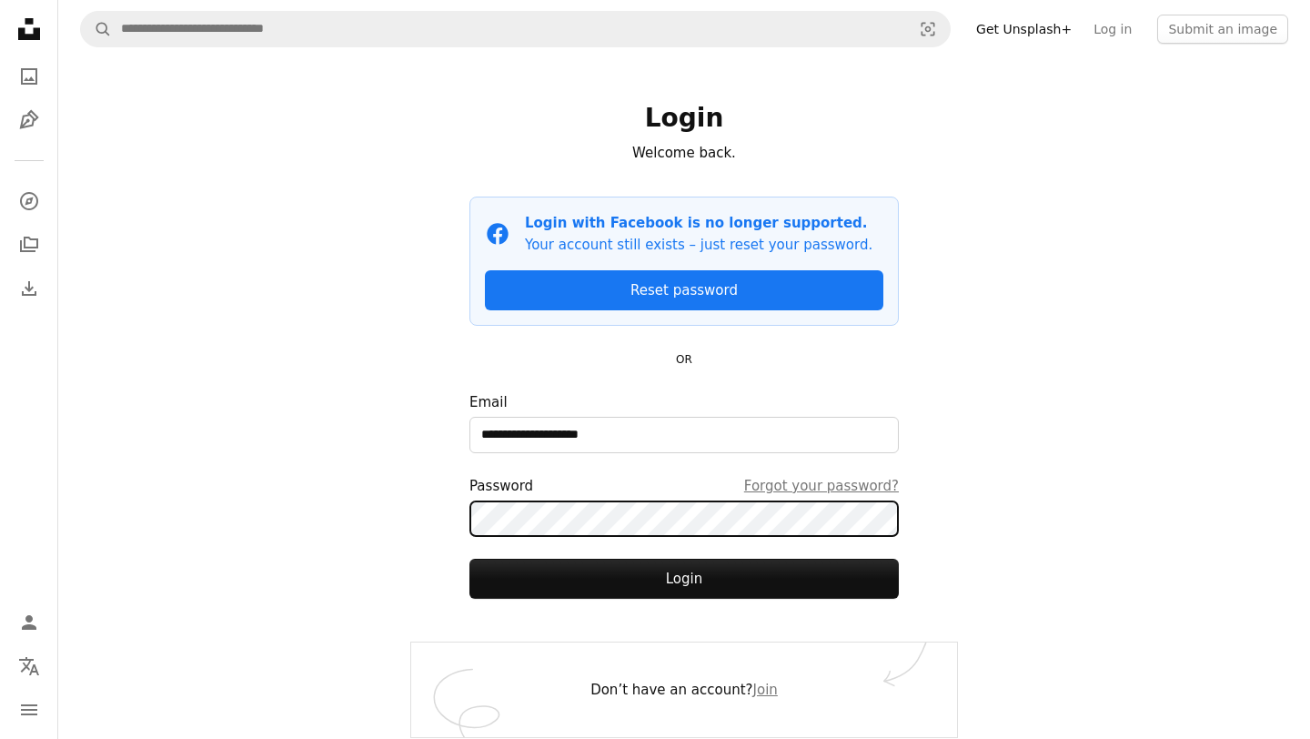
click at [469, 559] on button "Login" at bounding box center [683, 579] width 429 height 40
